Goal: Task Accomplishment & Management: Use online tool/utility

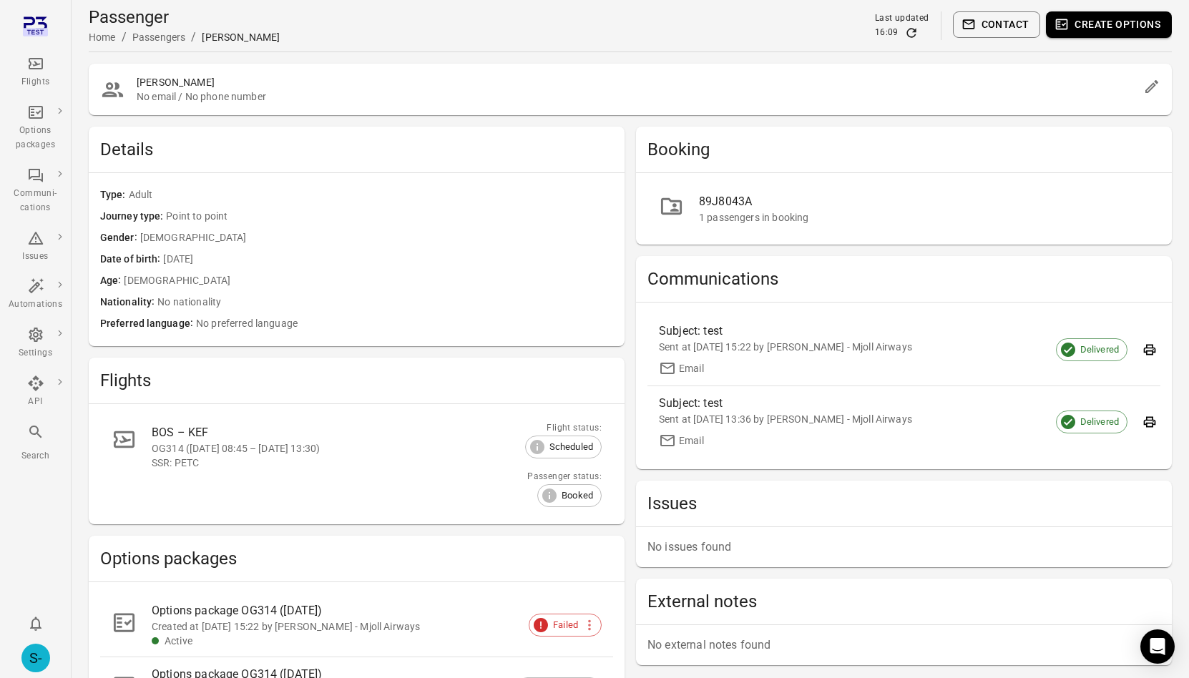
click at [31, 657] on div "S-" at bounding box center [35, 658] width 29 height 29
click at [99, 647] on button "Log out" at bounding box center [109, 654] width 107 height 26
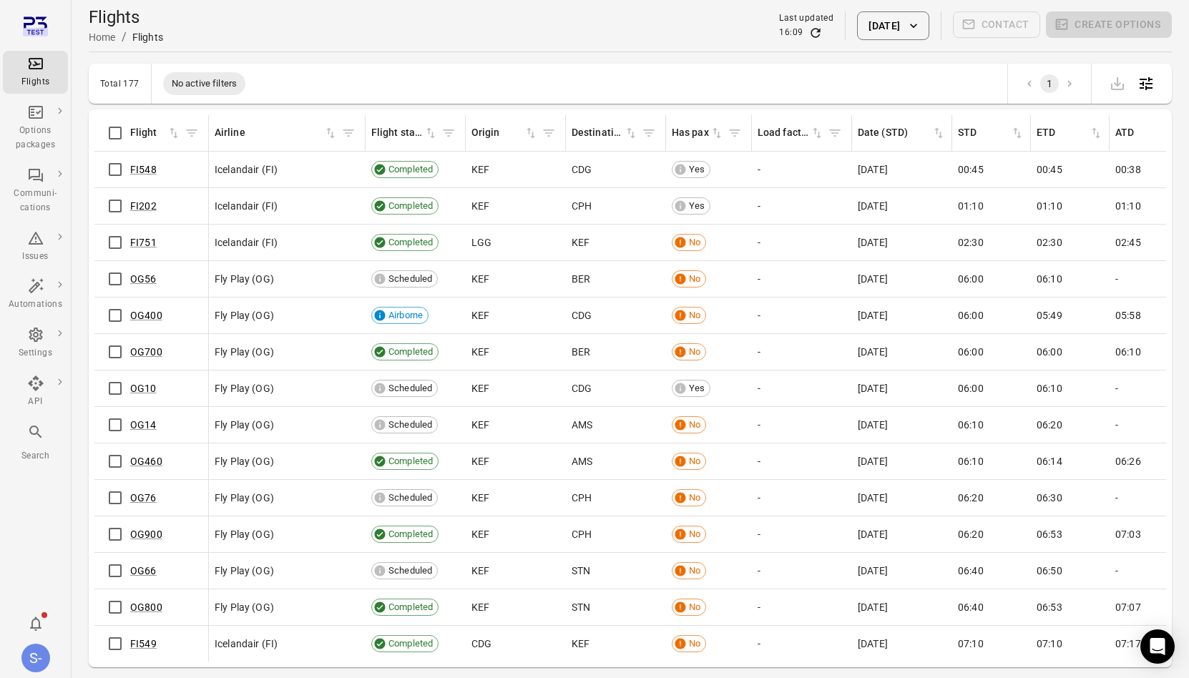
click at [883, 41] on div "Flights Home / Flights Last updated 16:09 [DATE] Contact Create options" at bounding box center [630, 26] width 1083 height 40
click at [906, 29] on button "[DATE]" at bounding box center [893, 25] width 72 height 29
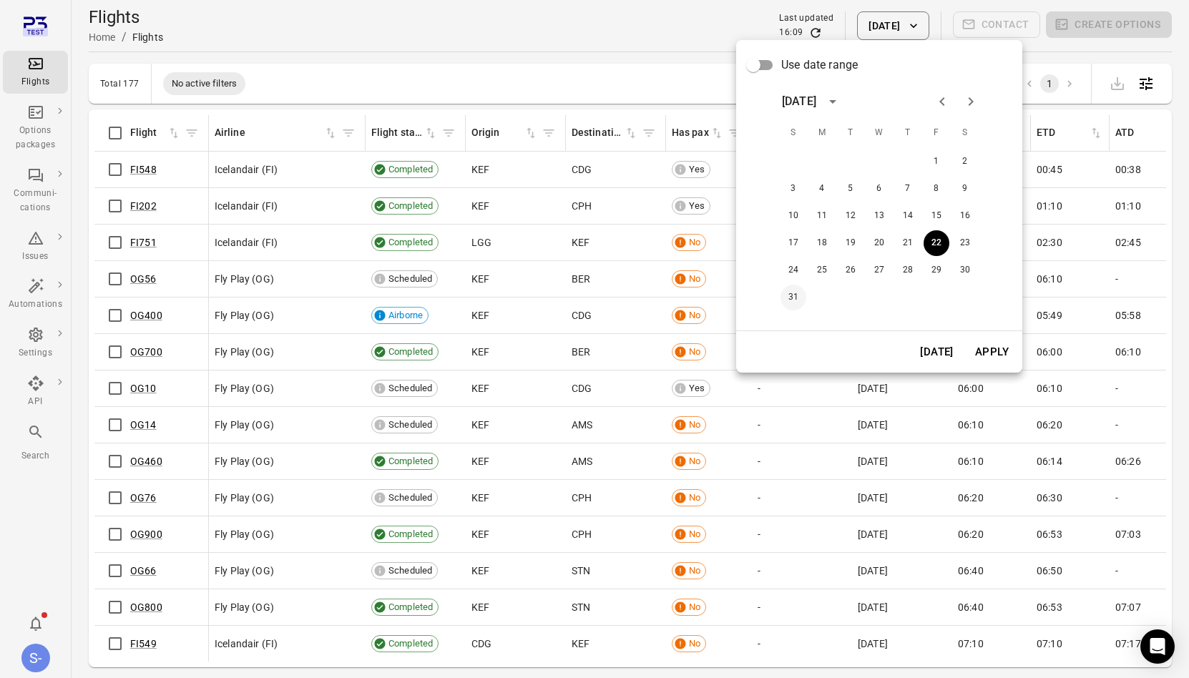
click at [784, 290] on button "31" at bounding box center [793, 298] width 26 height 26
click at [991, 351] on button "Apply" at bounding box center [991, 352] width 49 height 30
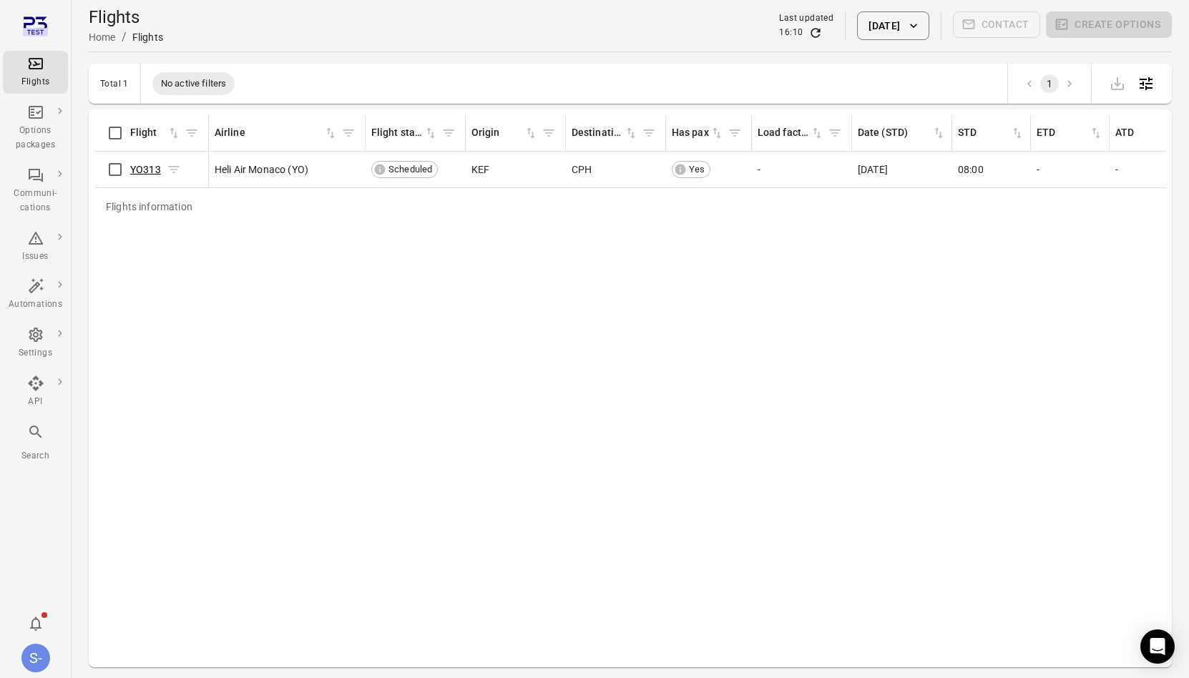
click at [130, 170] on link "YO313" at bounding box center [145, 169] width 31 height 11
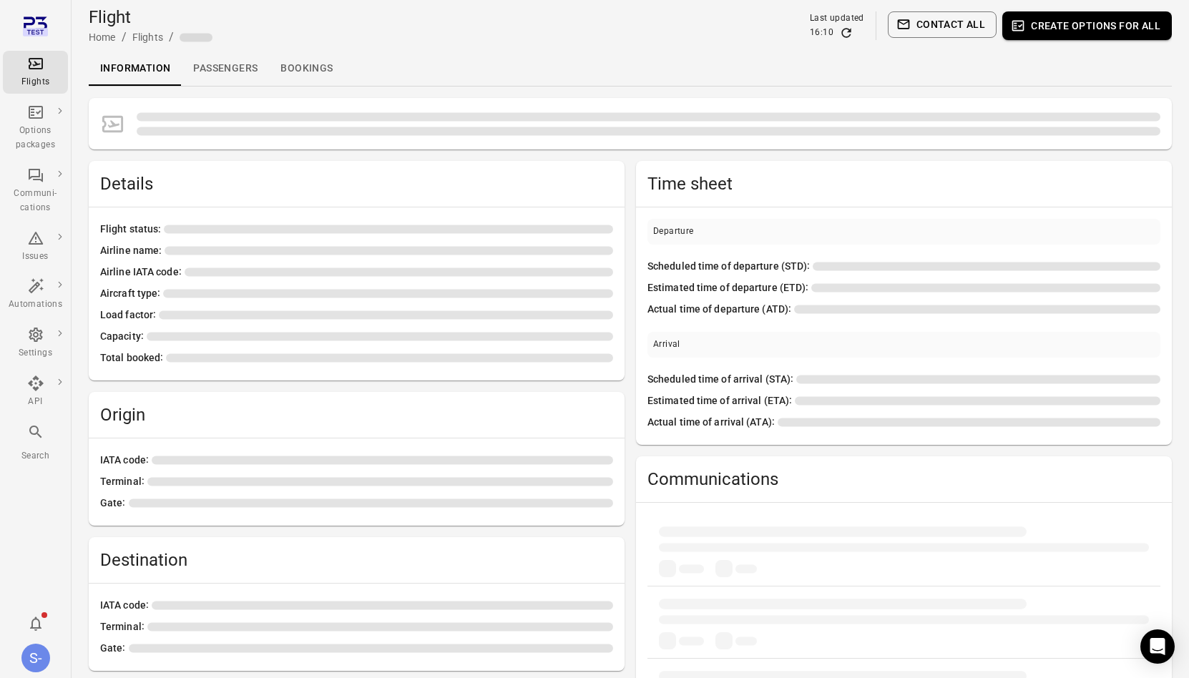
click at [130, 170] on div "Details" at bounding box center [357, 184] width 536 height 46
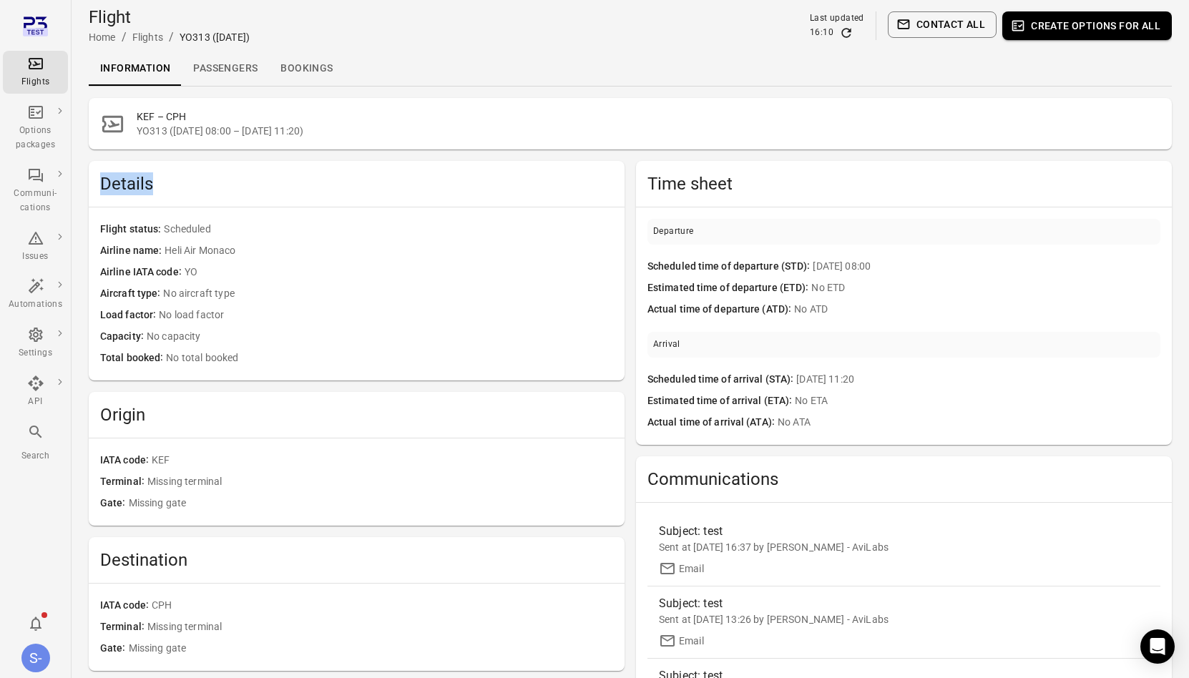
click at [130, 170] on div "Details" at bounding box center [357, 184] width 536 height 46
click at [215, 67] on link "Passengers" at bounding box center [225, 69] width 87 height 34
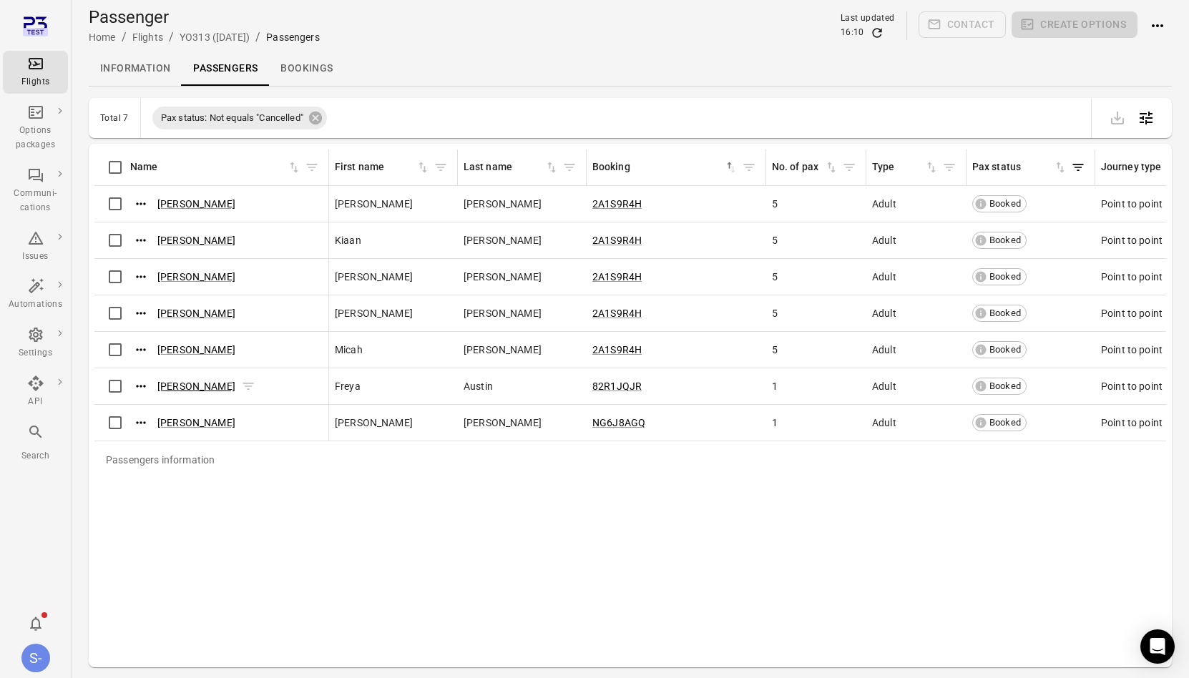
click at [190, 383] on link "[PERSON_NAME]" at bounding box center [196, 386] width 78 height 11
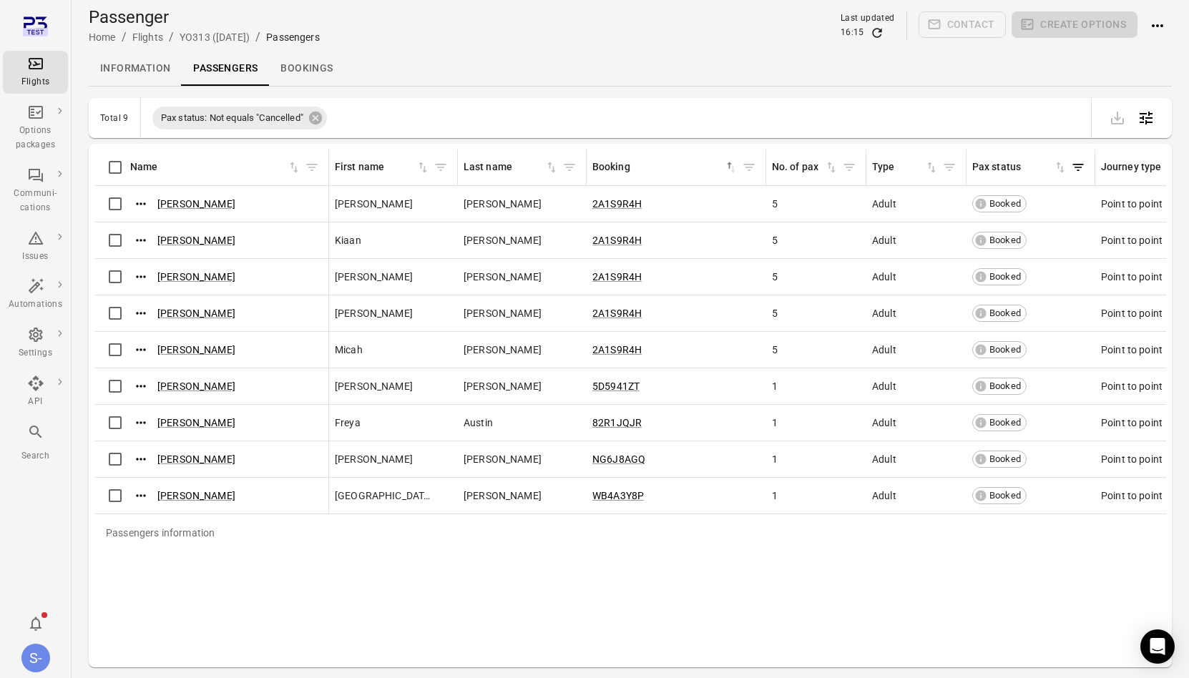
click at [160, 69] on link "Information" at bounding box center [135, 69] width 93 height 34
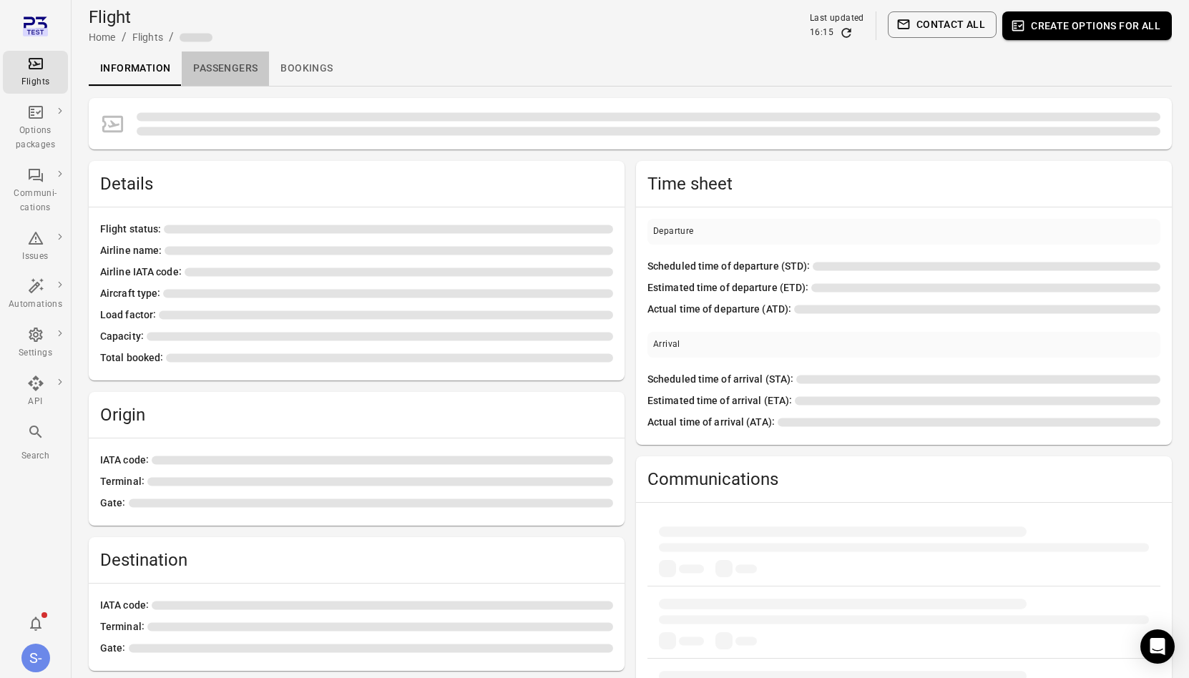
click at [225, 60] on link "Passengers" at bounding box center [225, 69] width 87 height 34
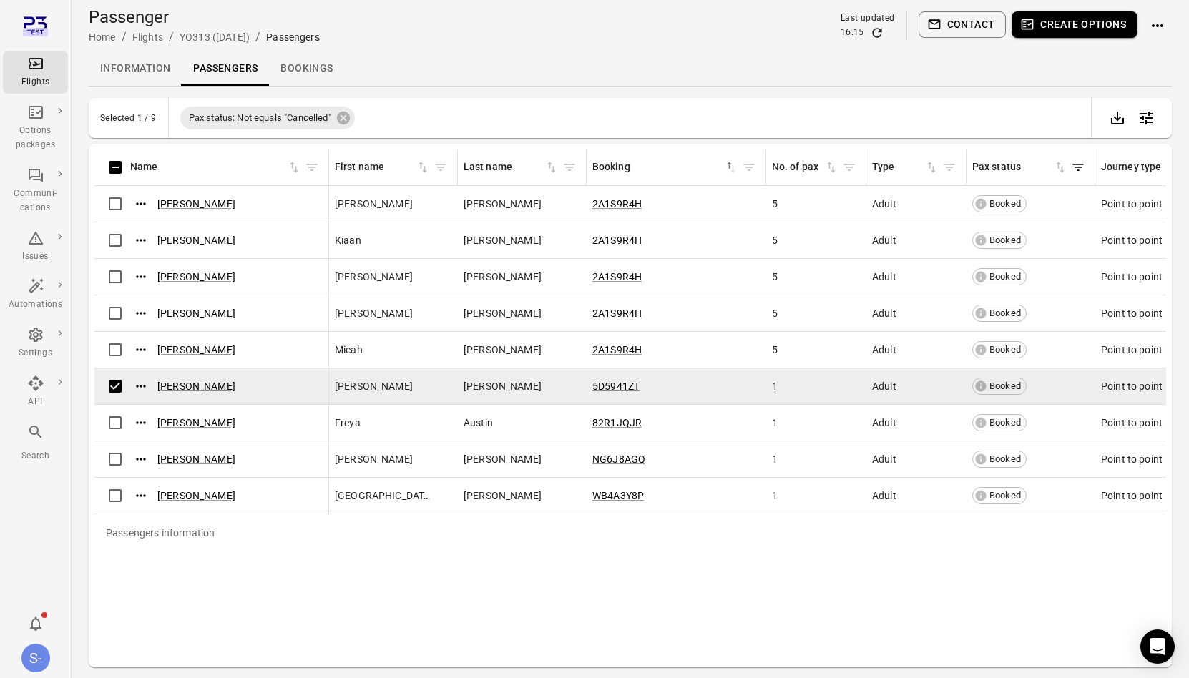
click at [1100, 21] on button "Create options" at bounding box center [1074, 24] width 126 height 26
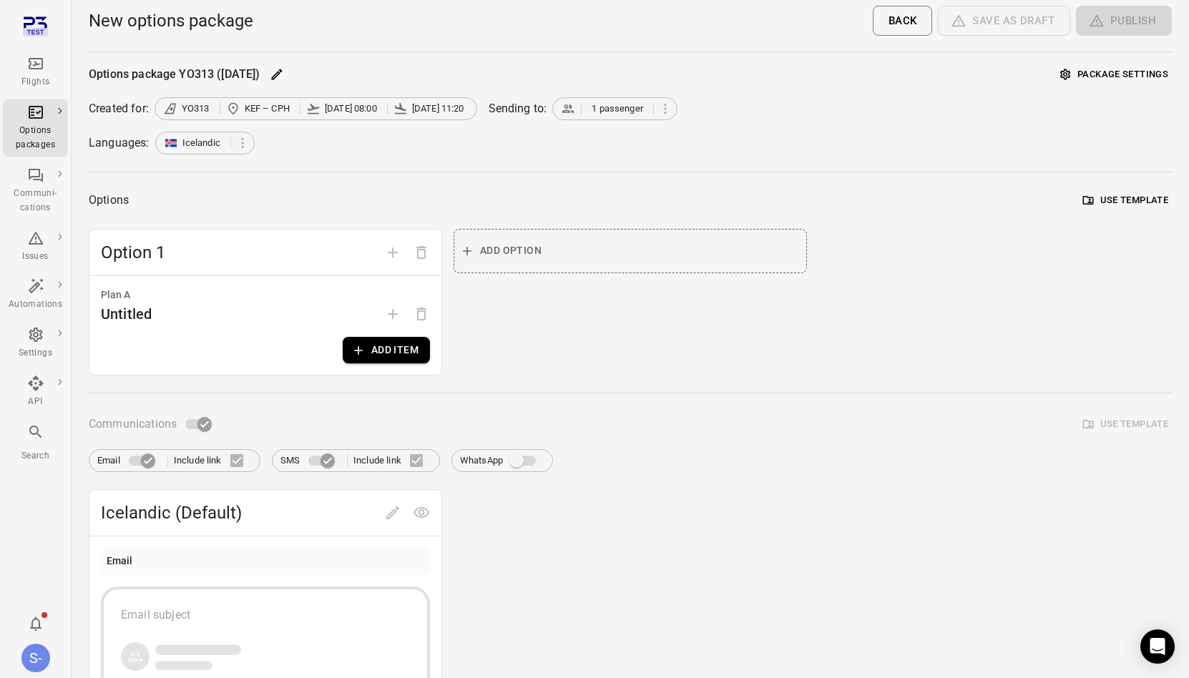
click at [405, 351] on button "Add item" at bounding box center [386, 350] width 87 height 26
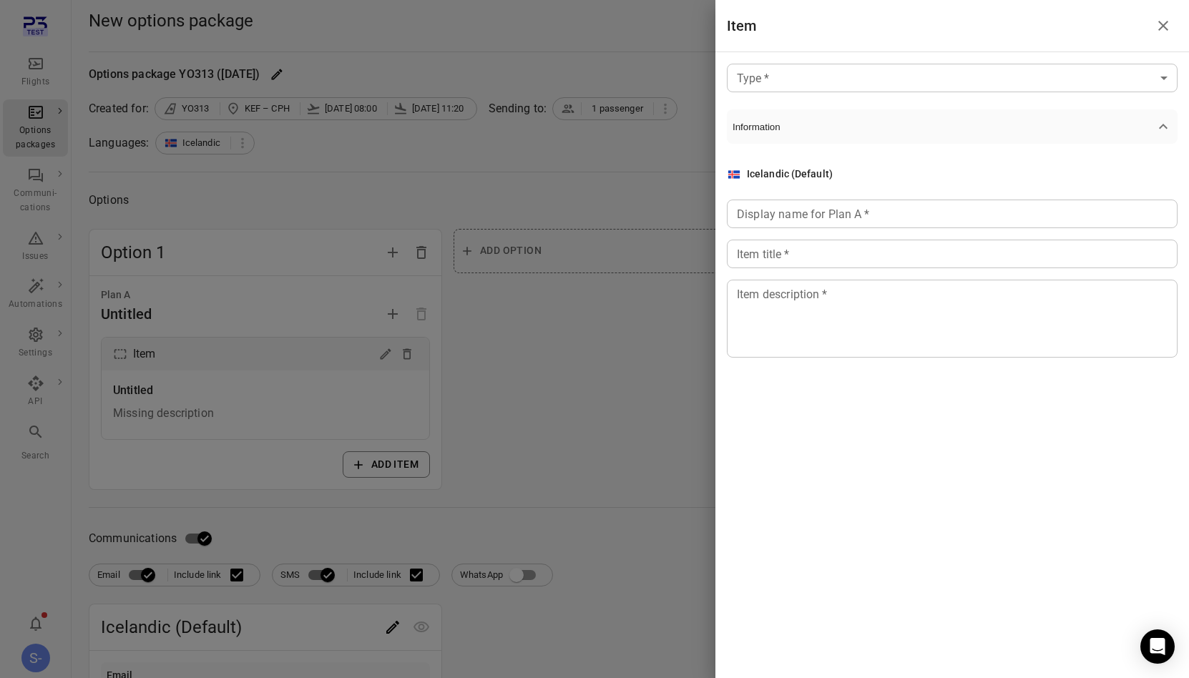
click at [878, 77] on body "Flights Options packages Communi-cations Issues Automations Settings API Search…" at bounding box center [594, 612] width 1189 height 1224
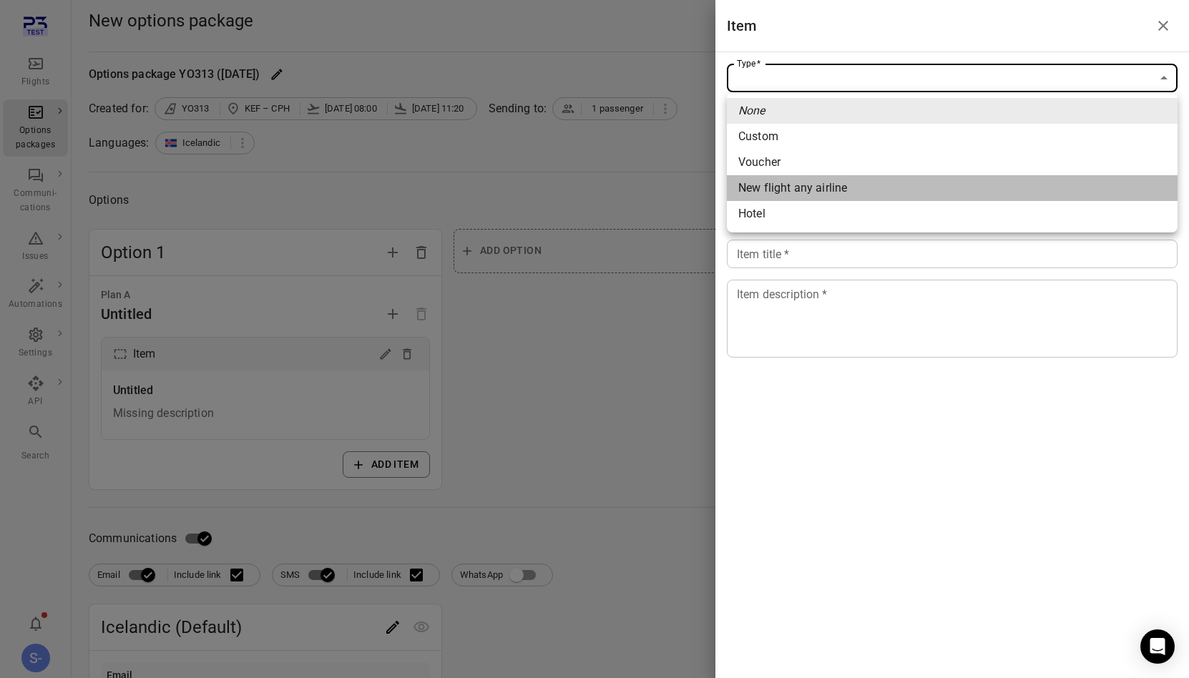
click at [855, 186] on span "New flight any airline" at bounding box center [952, 188] width 428 height 17
type input "**********"
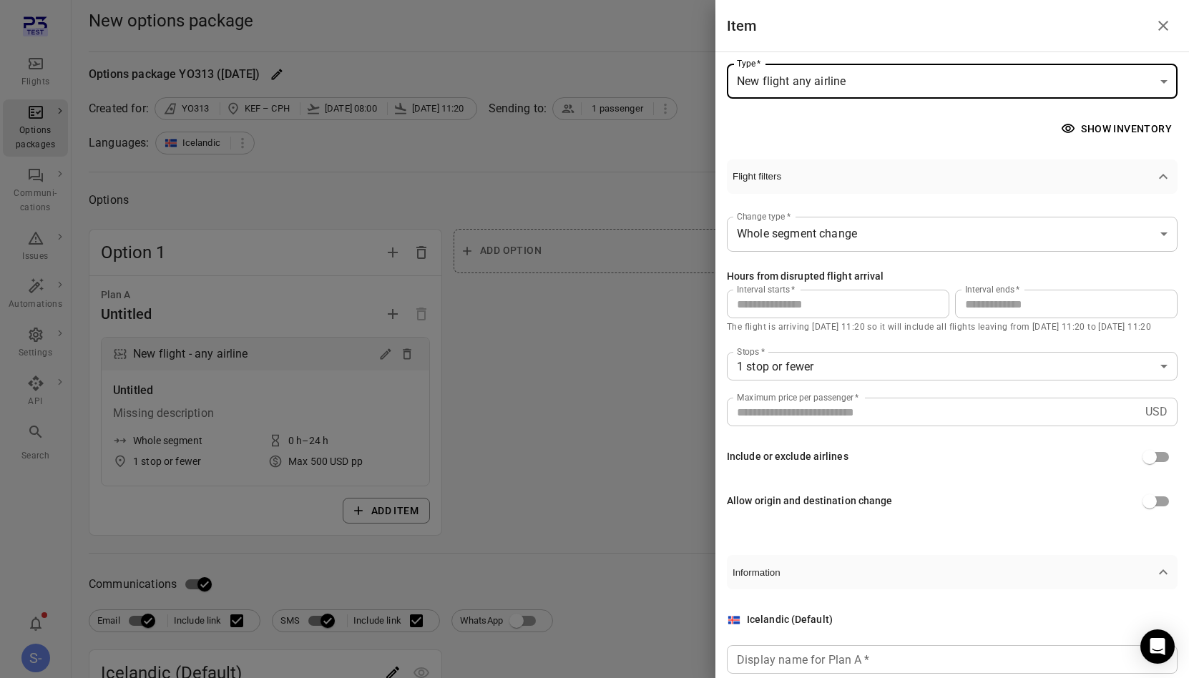
scroll to position [160, 0]
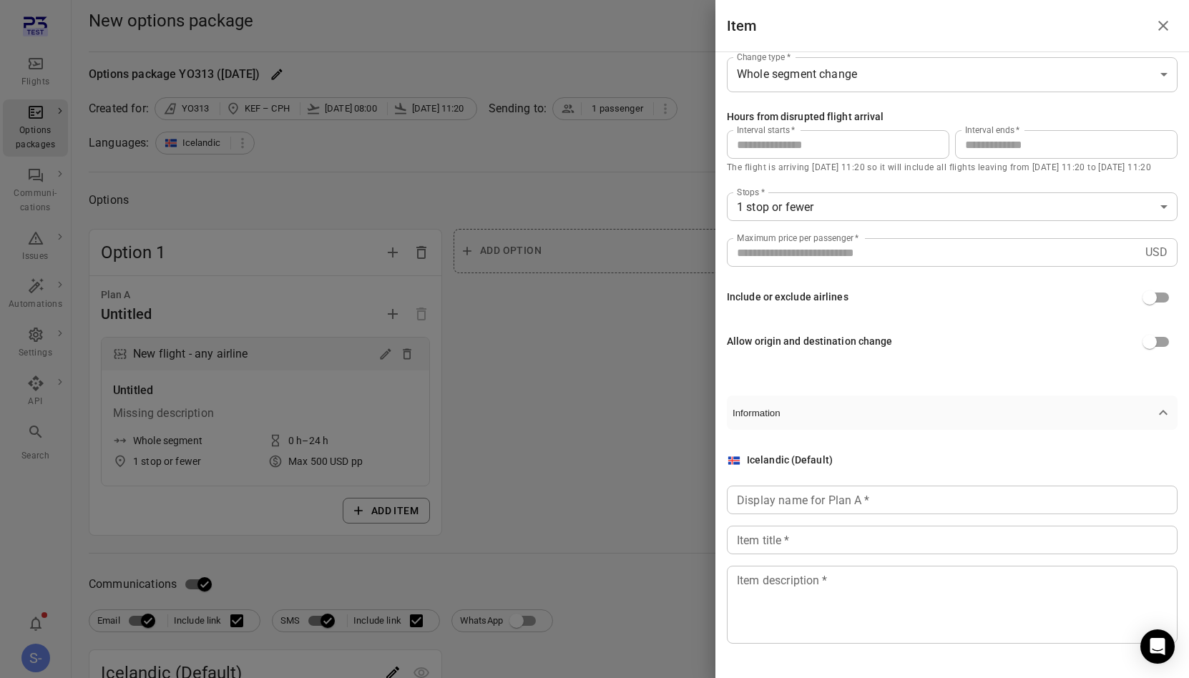
click at [786, 494] on div "Display name for Plan A   * Display name for Plan A   *" at bounding box center [952, 500] width 451 height 29
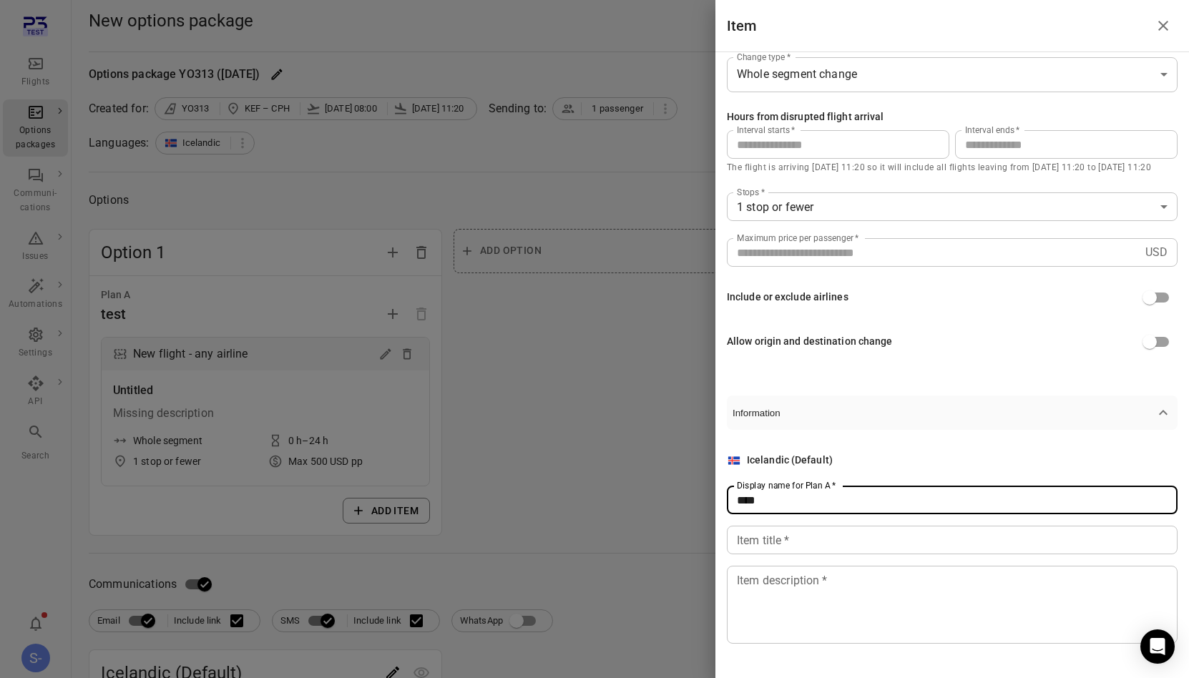
type input "****"
click at [769, 529] on div "Item title   * Item title   *" at bounding box center [952, 540] width 451 height 29
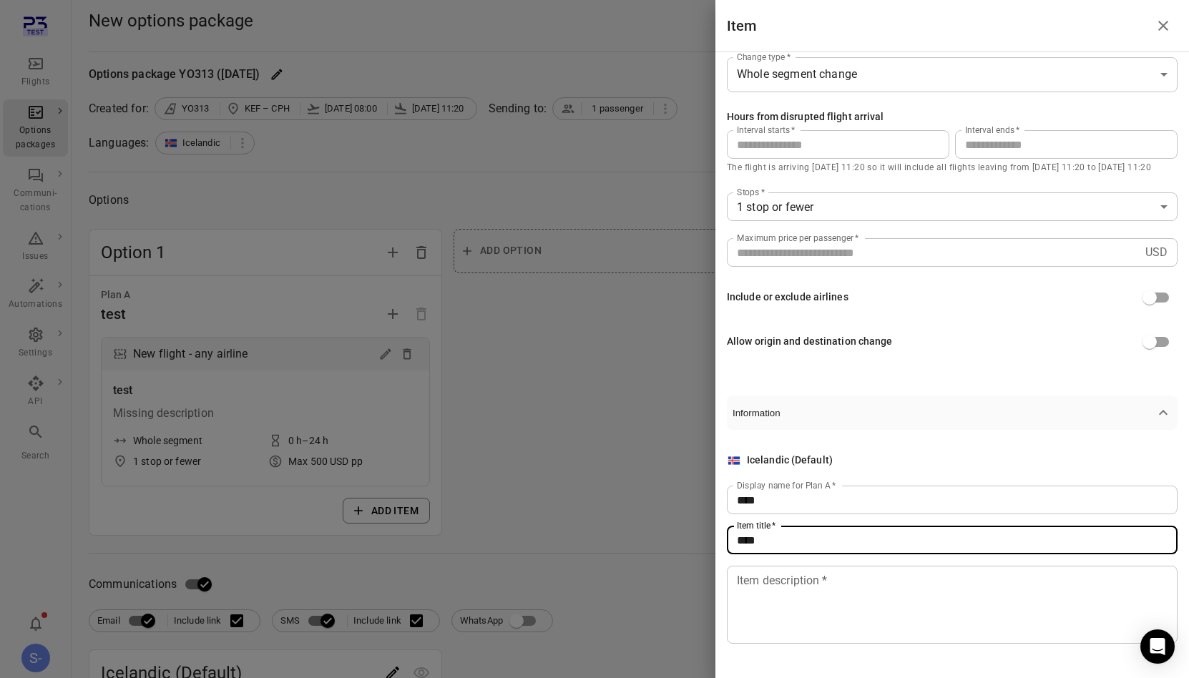
type input "****"
click at [760, 600] on textarea "Item description   *" at bounding box center [952, 605] width 431 height 66
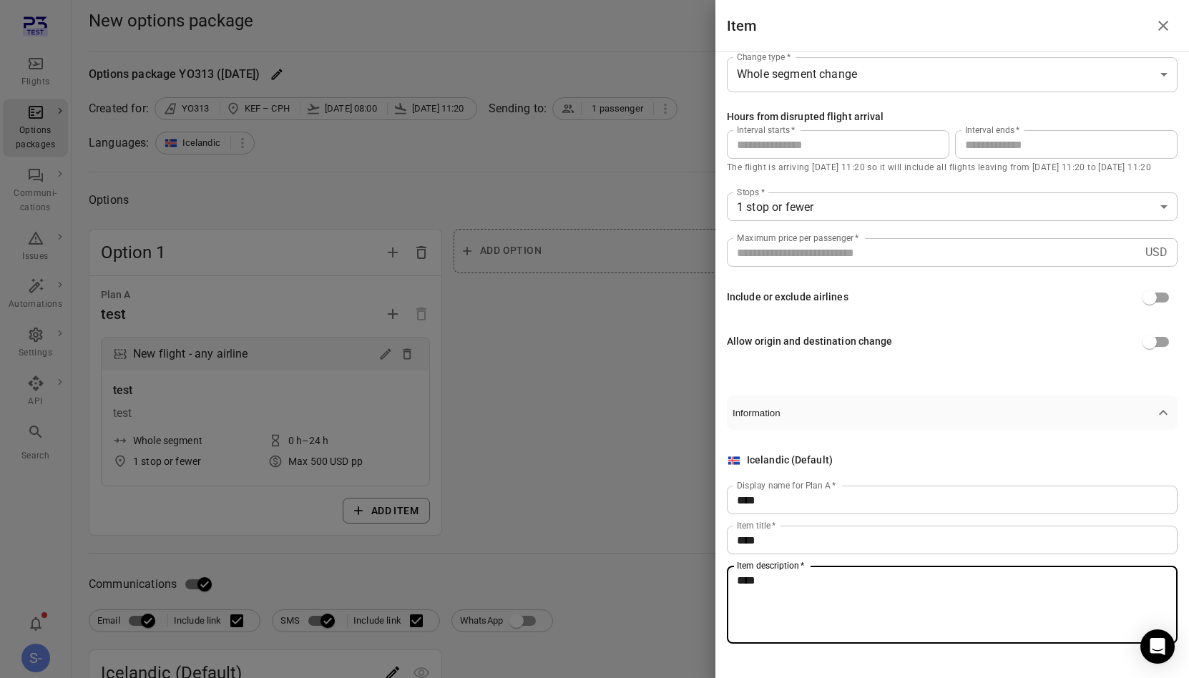
type textarea "****"
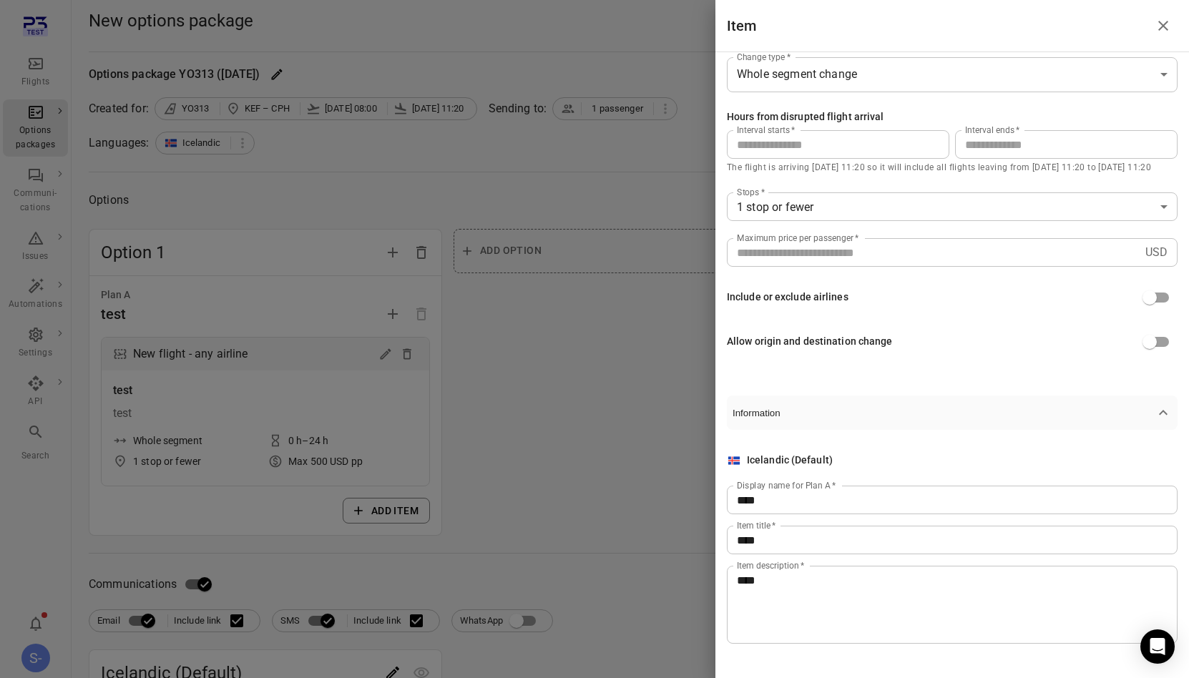
click at [651, 486] on div at bounding box center [594, 339] width 1189 height 678
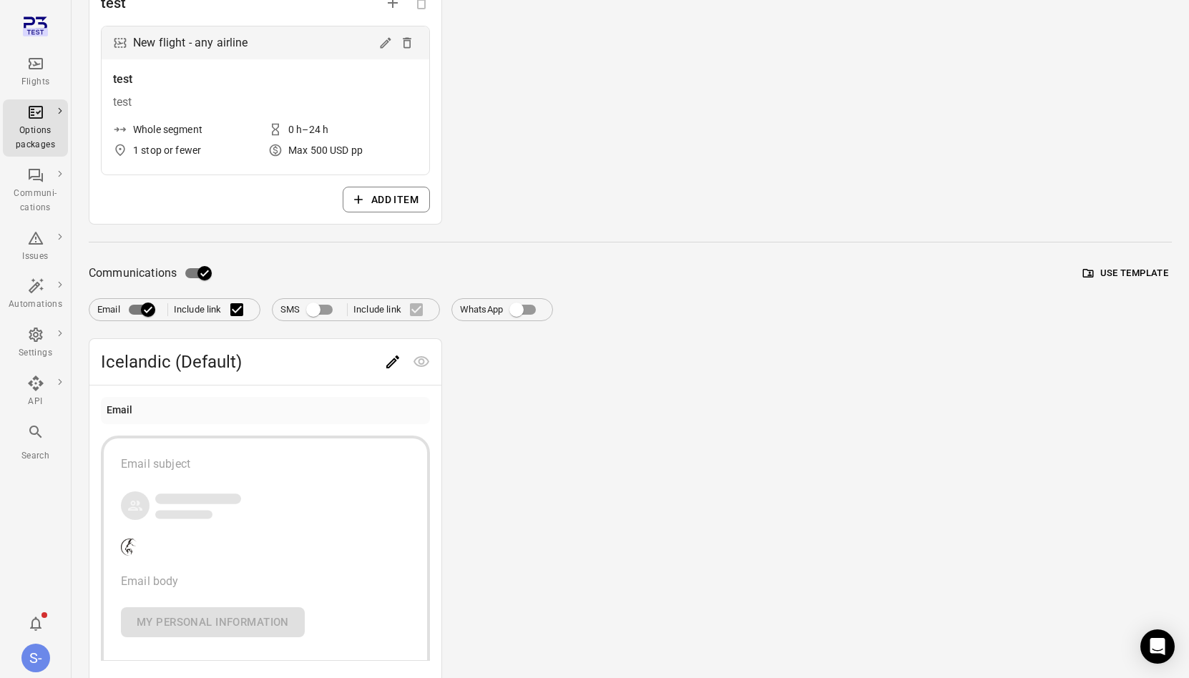
scroll to position [345, 0]
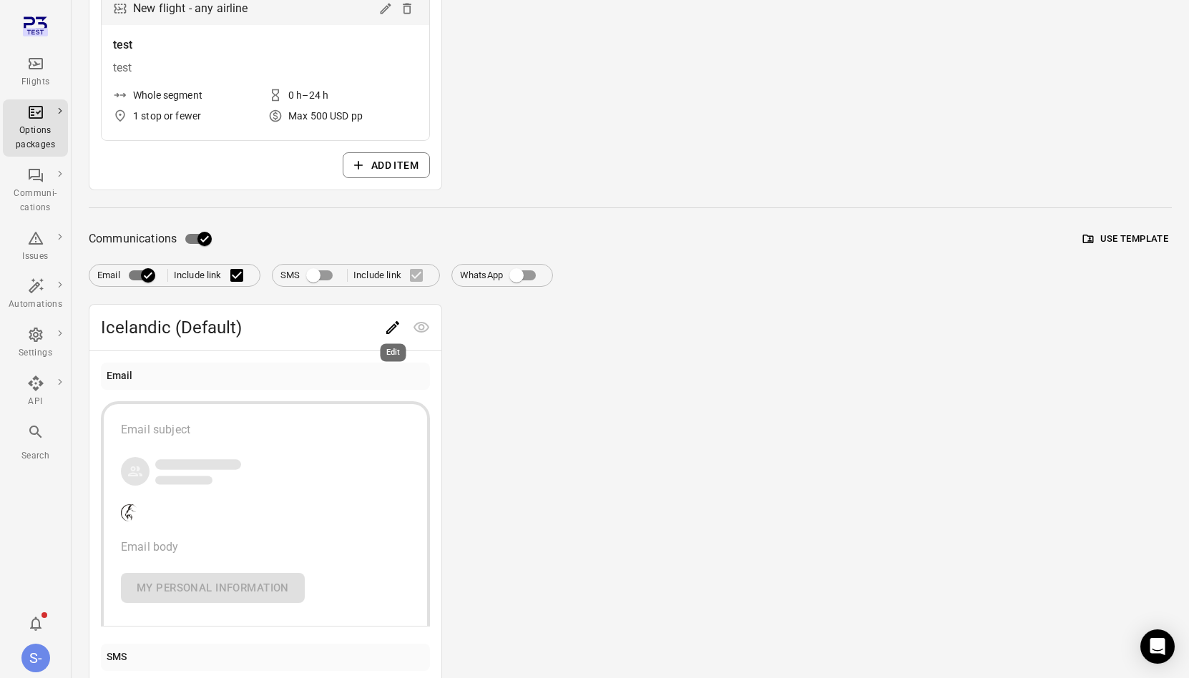
click at [393, 325] on icon "Edit" at bounding box center [392, 327] width 13 height 13
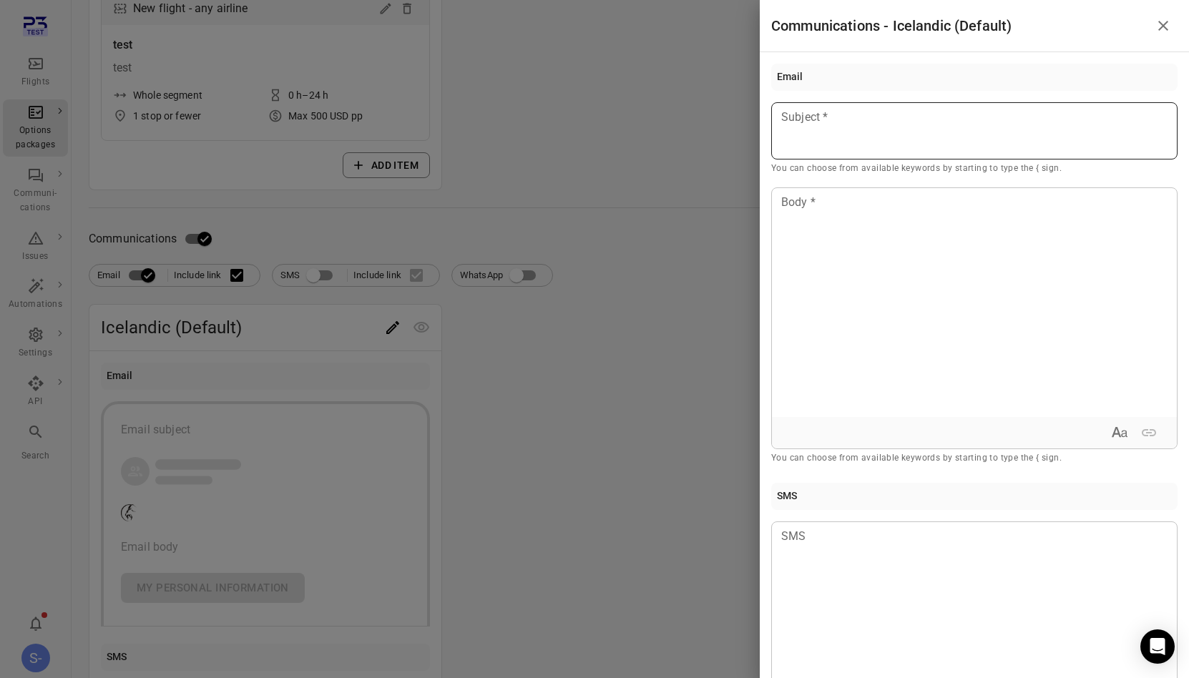
click at [843, 111] on p at bounding box center [974, 117] width 385 height 17
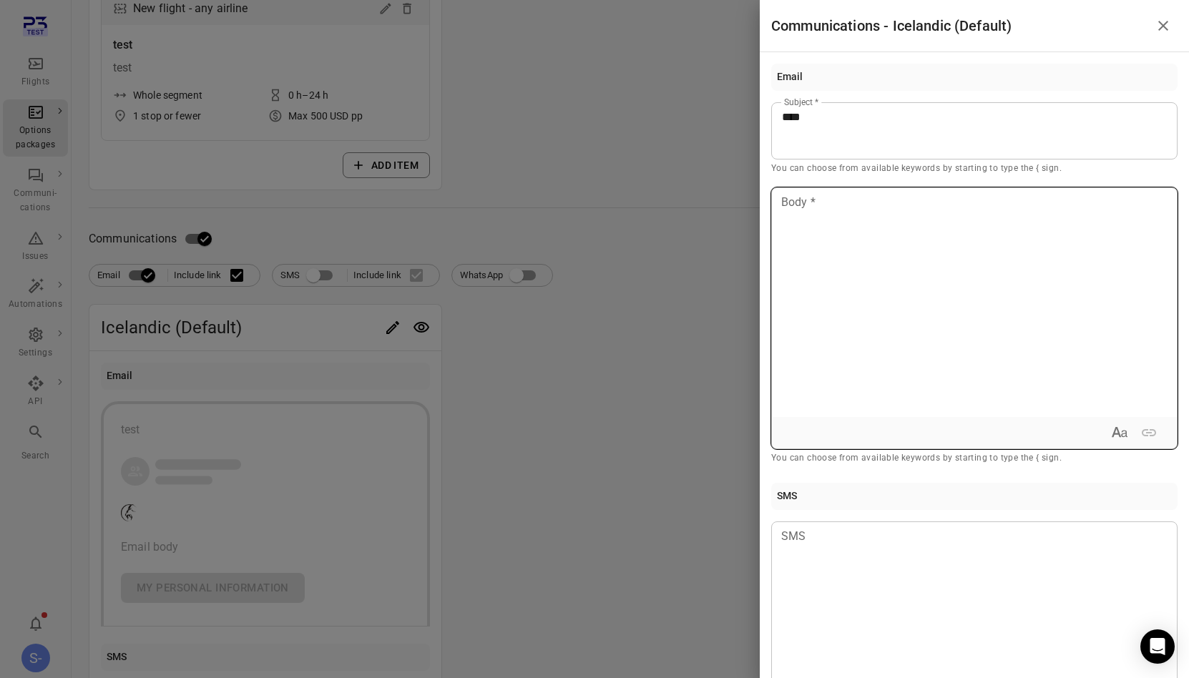
click at [828, 237] on div at bounding box center [974, 302] width 405 height 229
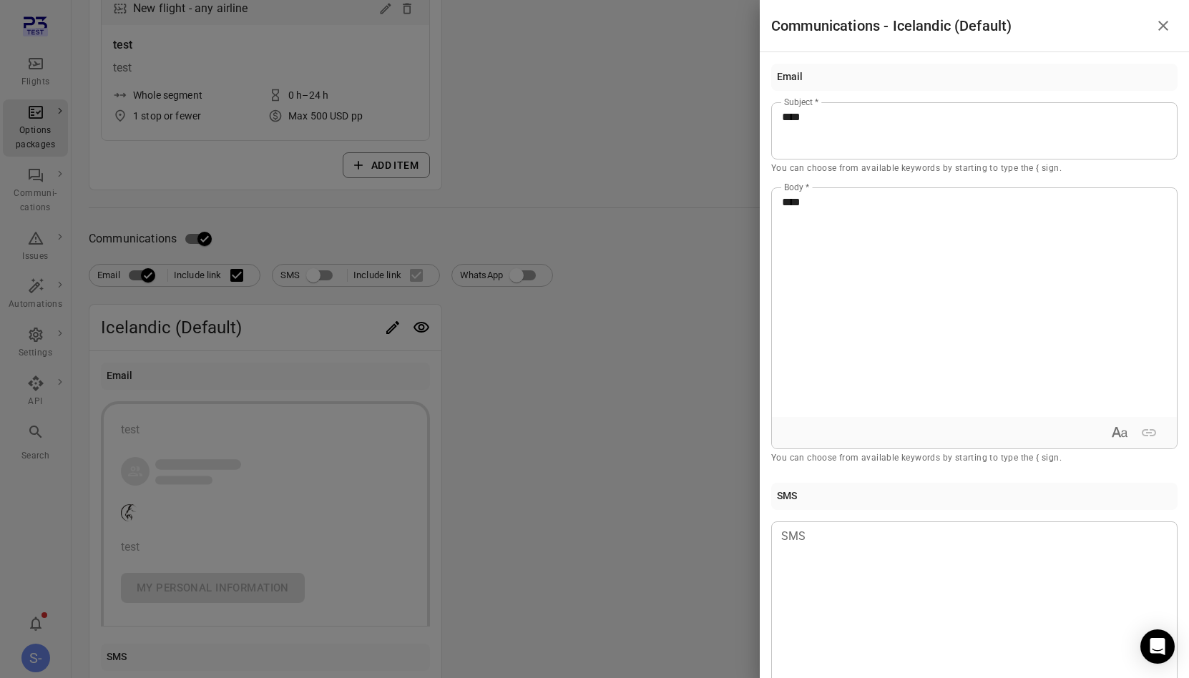
click at [647, 349] on div at bounding box center [594, 339] width 1189 height 678
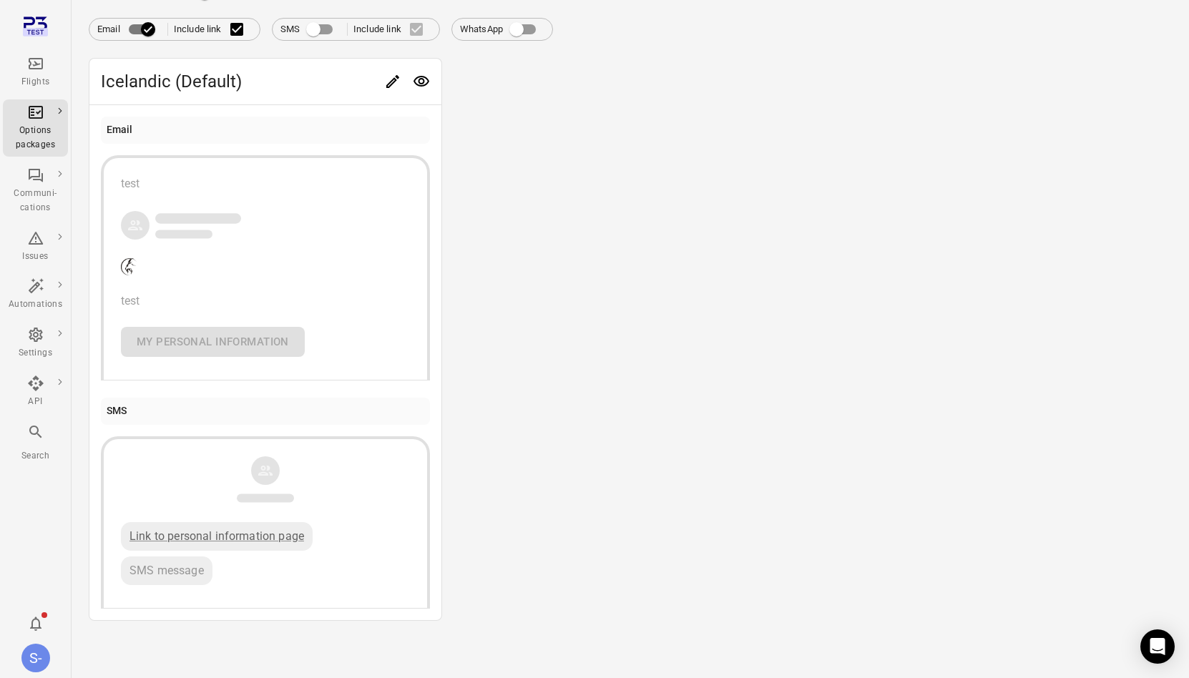
scroll to position [0, 0]
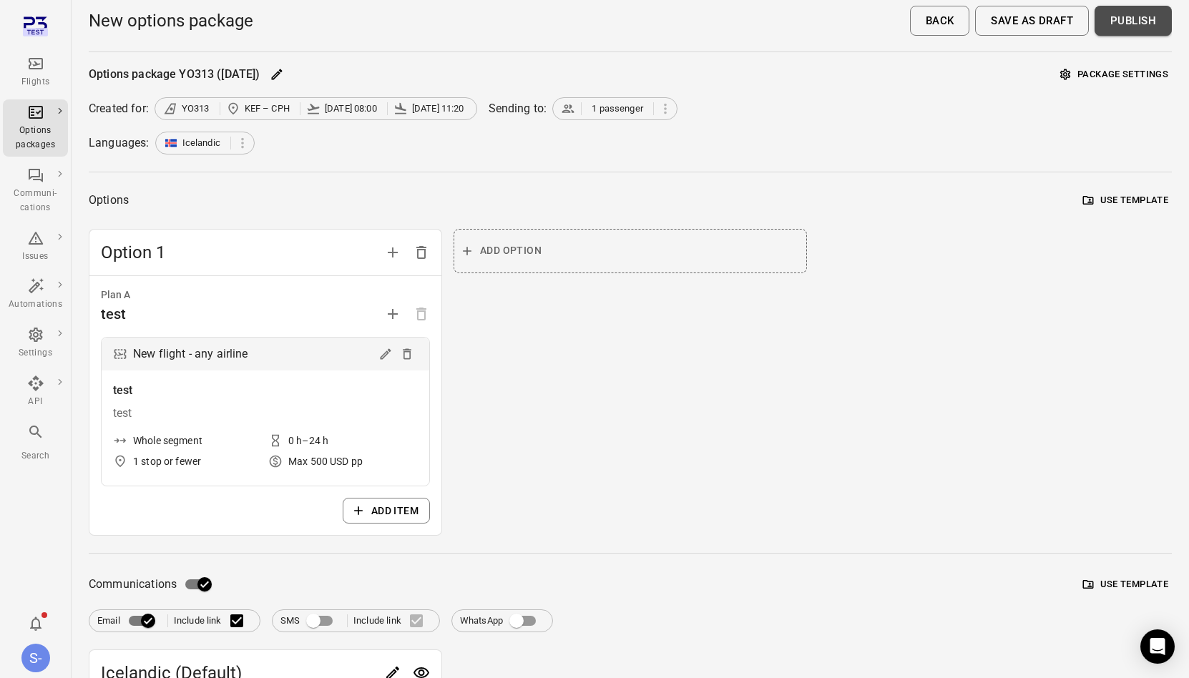
click at [1147, 26] on button "Publish" at bounding box center [1132, 21] width 77 height 30
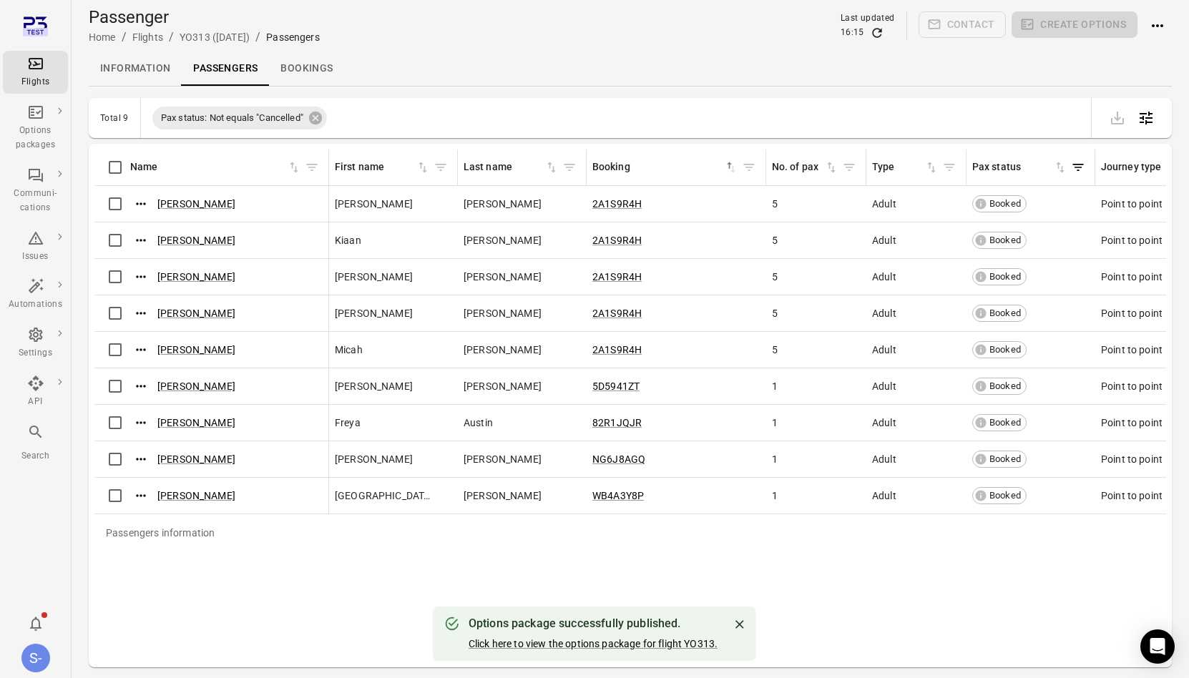
click at [295, 72] on link "Bookings" at bounding box center [306, 69] width 75 height 34
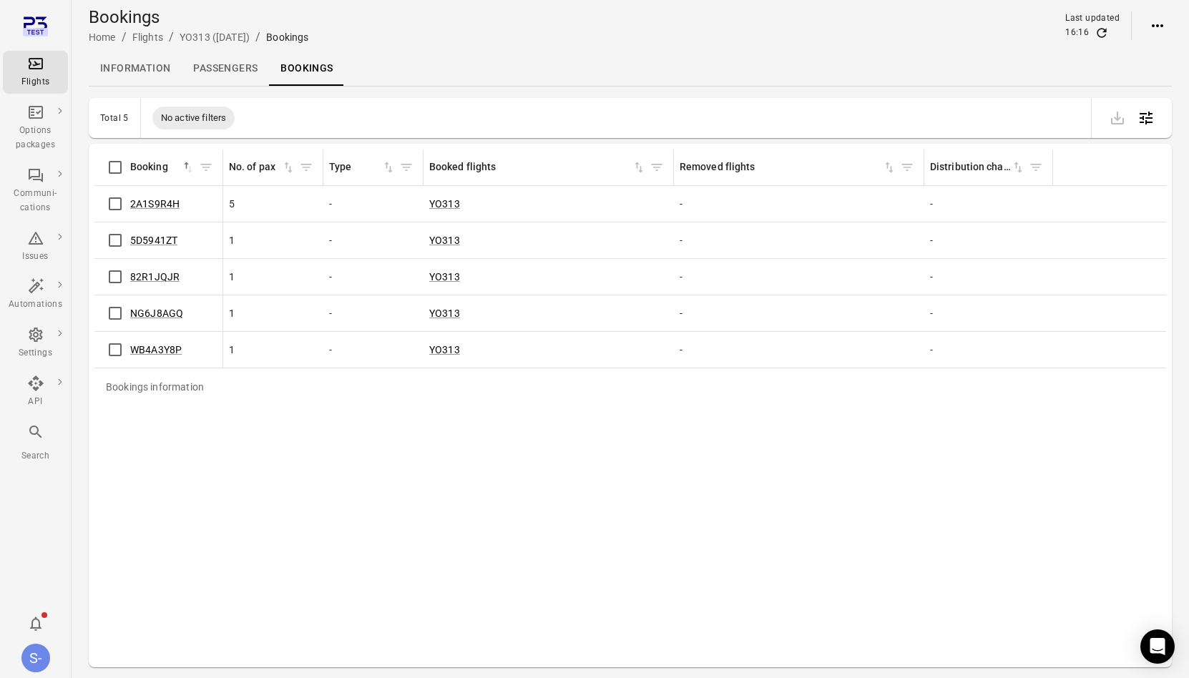
click at [229, 79] on link "Passengers" at bounding box center [225, 69] width 87 height 34
